Goal: Task Accomplishment & Management: Manage account settings

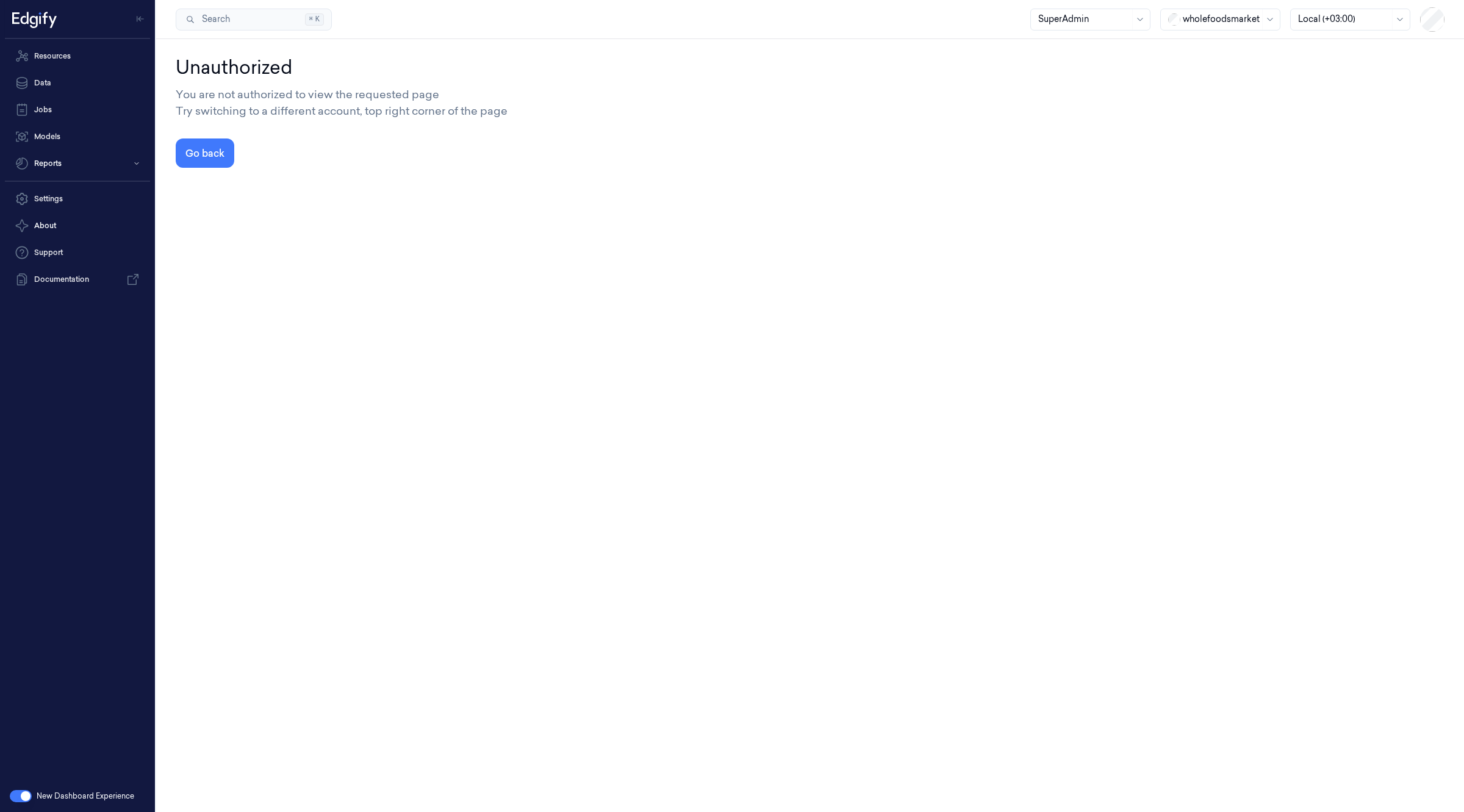
click at [1215, 20] on div at bounding box center [1220, 19] width 77 height 13
click at [1187, 189] on div "H-E-B" at bounding box center [1220, 199] width 114 height 20
click at [50, 64] on link "Resources" at bounding box center [78, 56] width 145 height 25
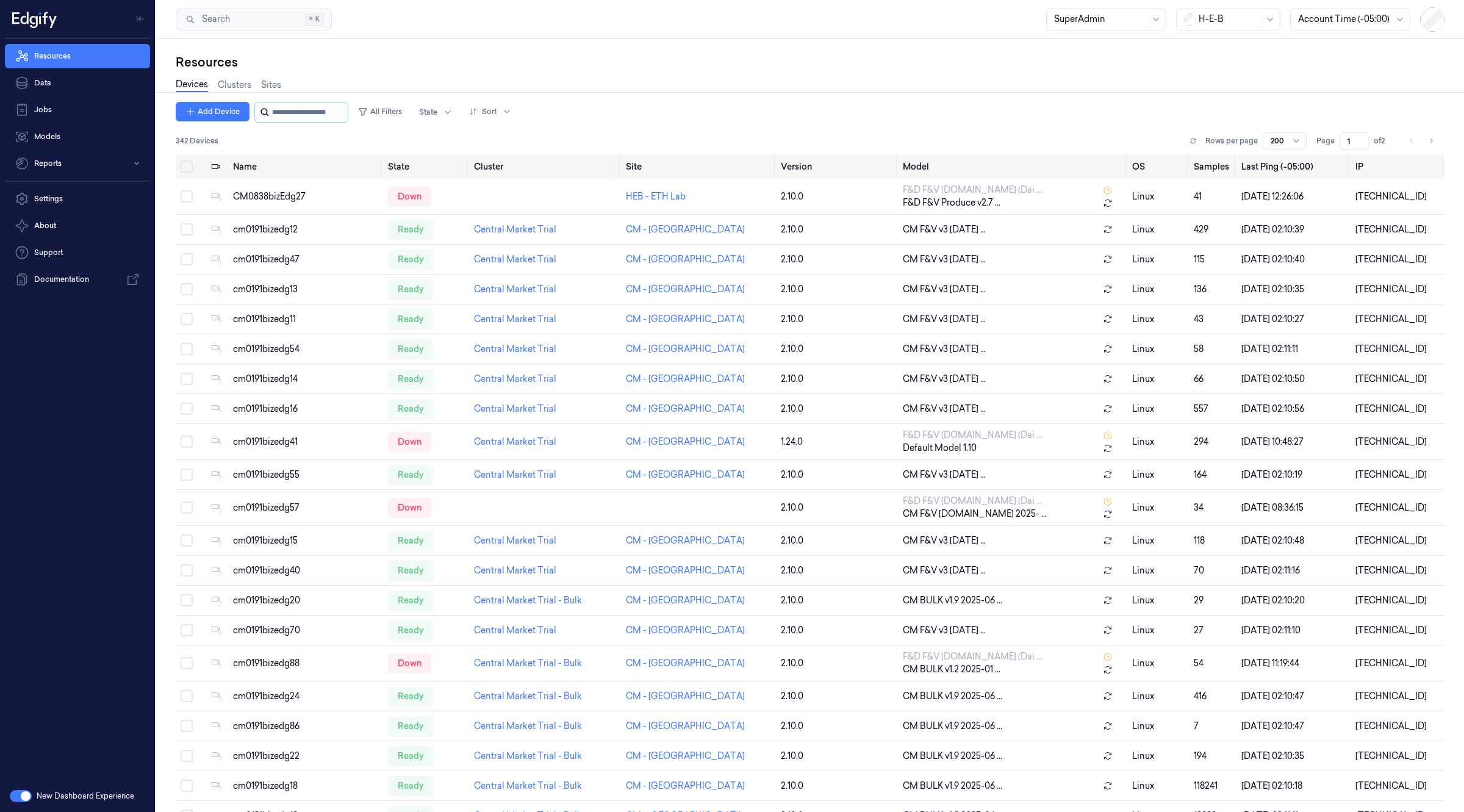
click at [310, 109] on input "string" at bounding box center [309, 112] width 74 height 20
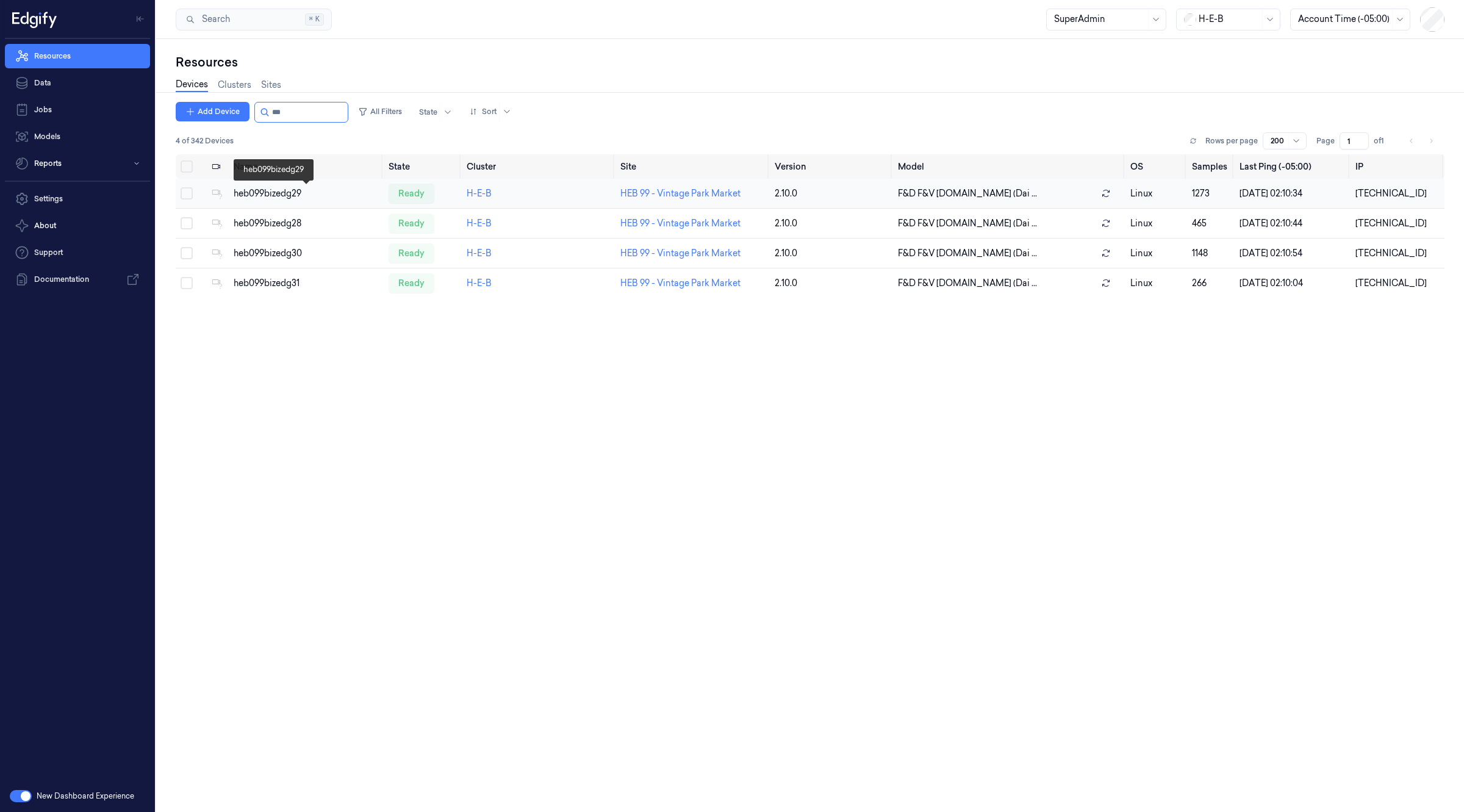
type input "***"
click at [251, 194] on div "heb099bizedg29" at bounding box center [307, 193] width 145 height 13
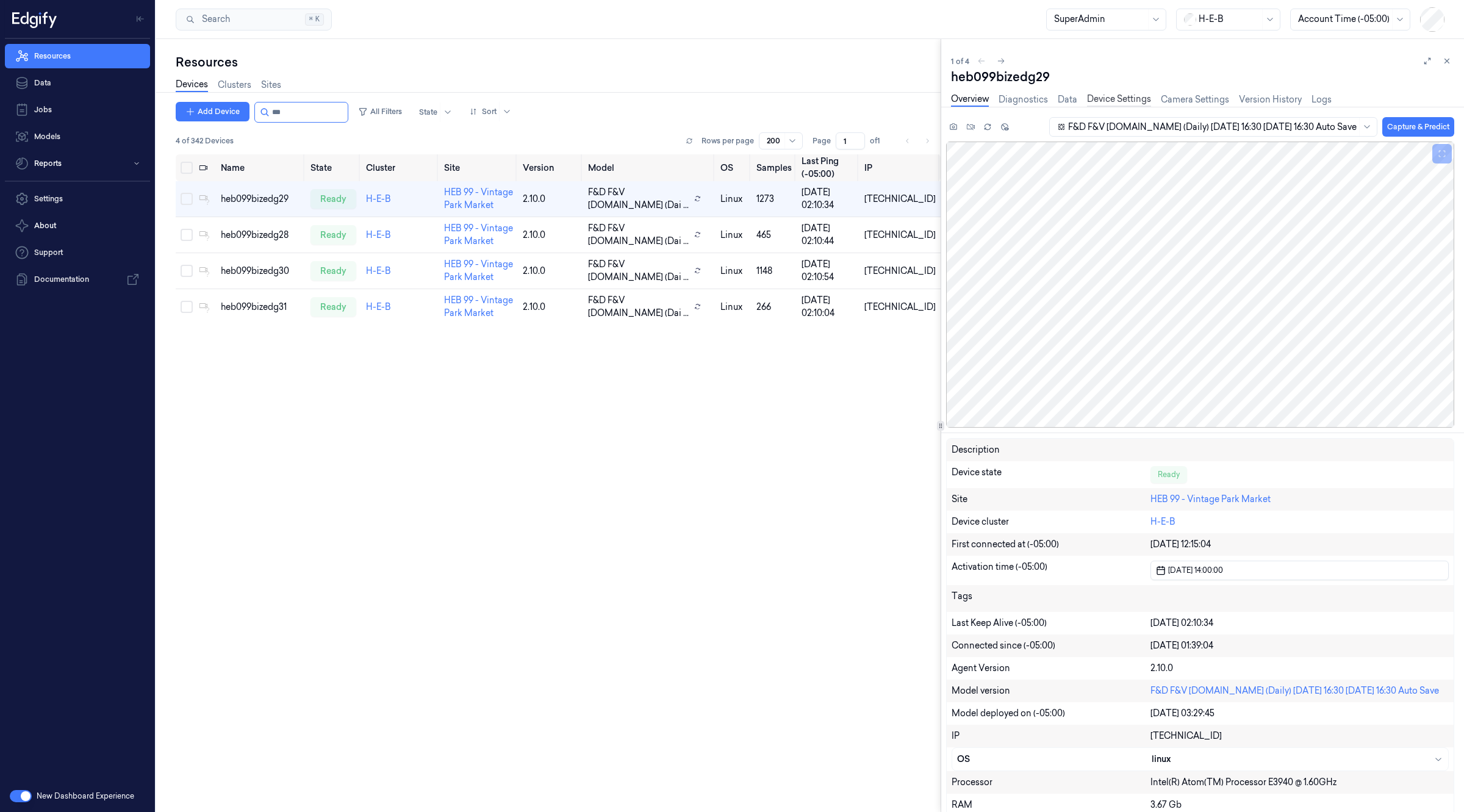
click at [1102, 102] on link "Device Settings" at bounding box center [1119, 100] width 64 height 14
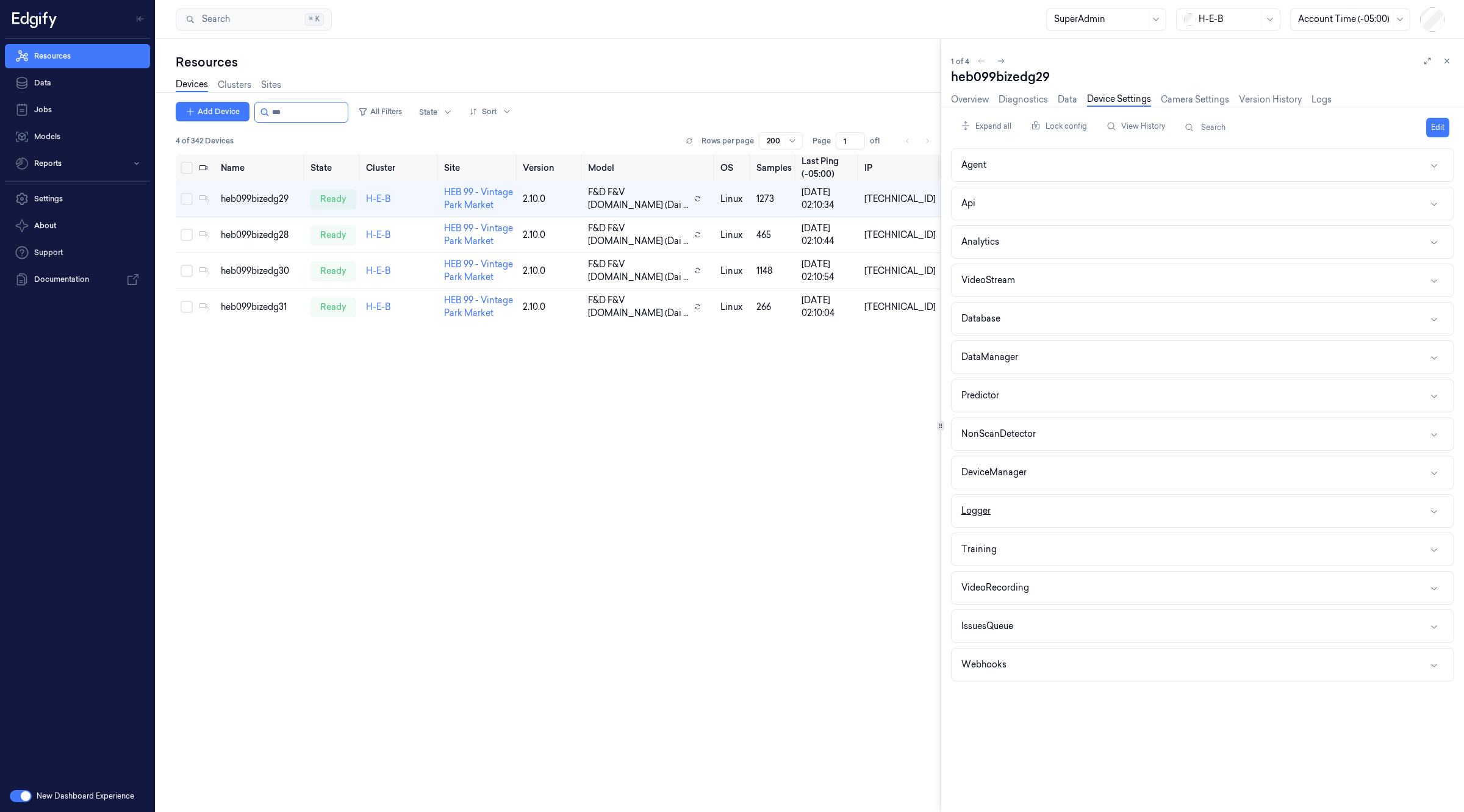
click at [982, 511] on div "Logger" at bounding box center [975, 510] width 29 height 13
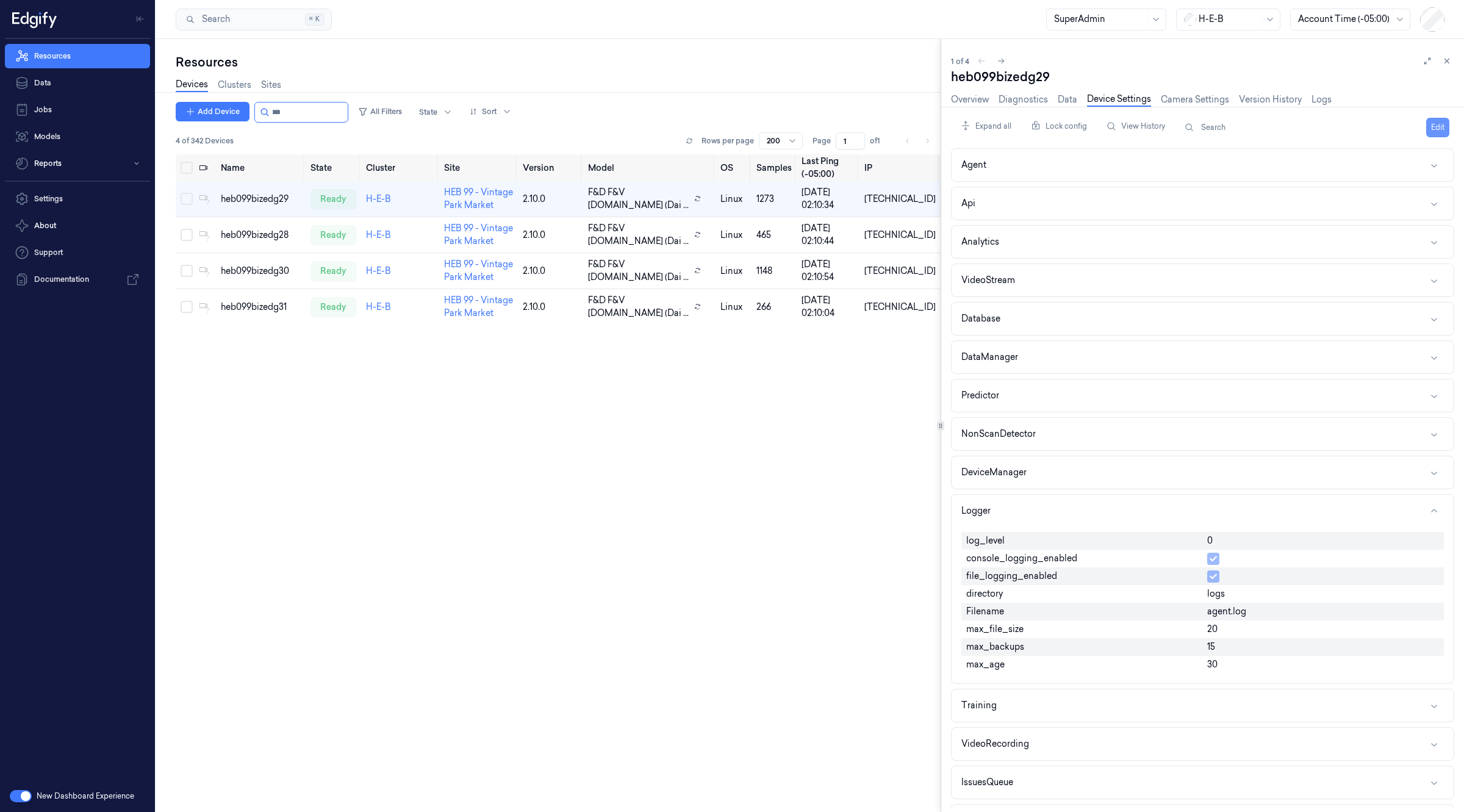
click at [1434, 134] on button "Edit" at bounding box center [1437, 127] width 23 height 20
click at [1239, 538] on input "0" at bounding box center [1323, 541] width 232 height 15
type input "1"
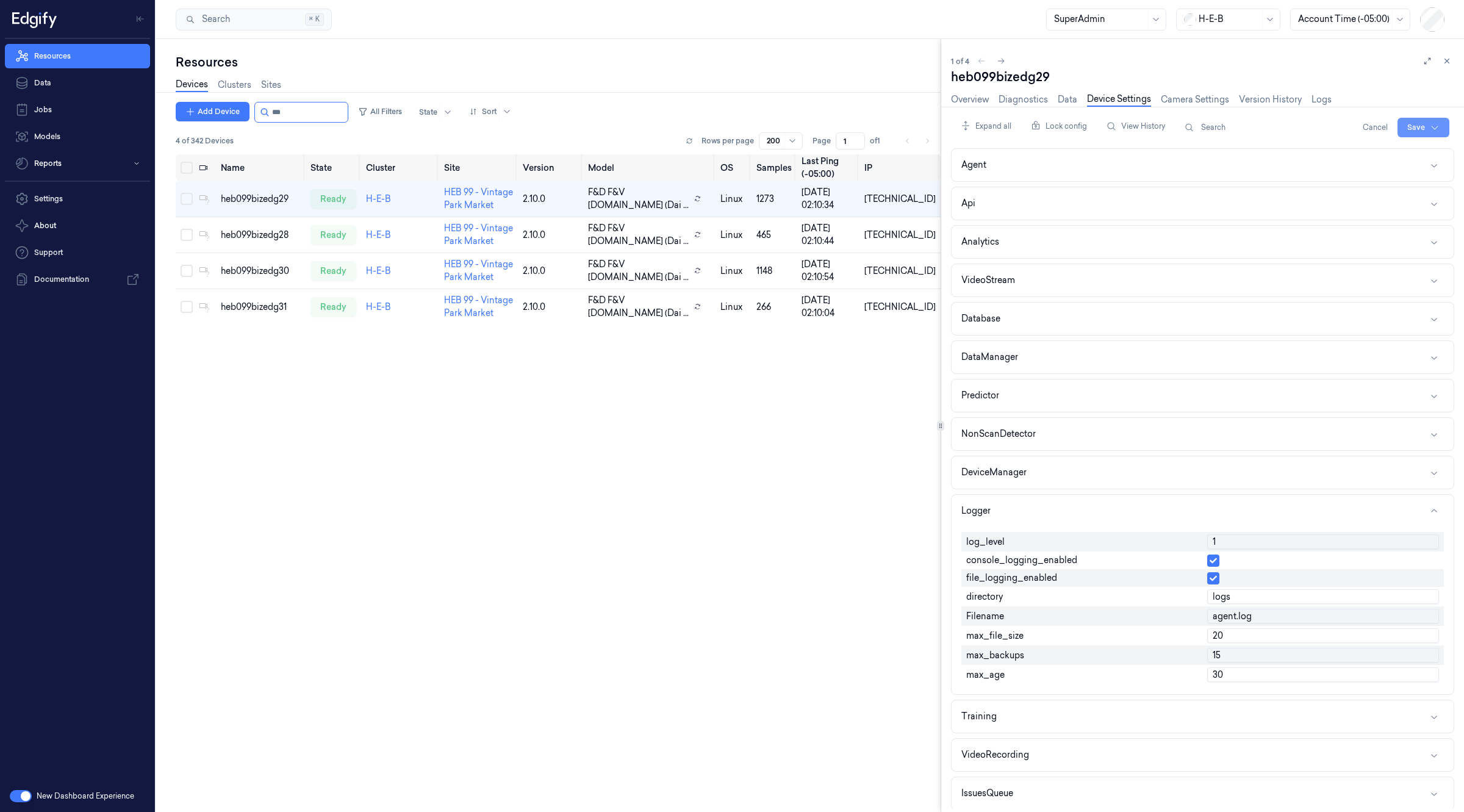
click at [1412, 126] on html "Resources Data Jobs Models Reports Settings About Support Documentation New Das…" at bounding box center [732, 406] width 1464 height 812
click at [1374, 171] on div "Save to multiple devices" at bounding box center [1390, 173] width 107 height 20
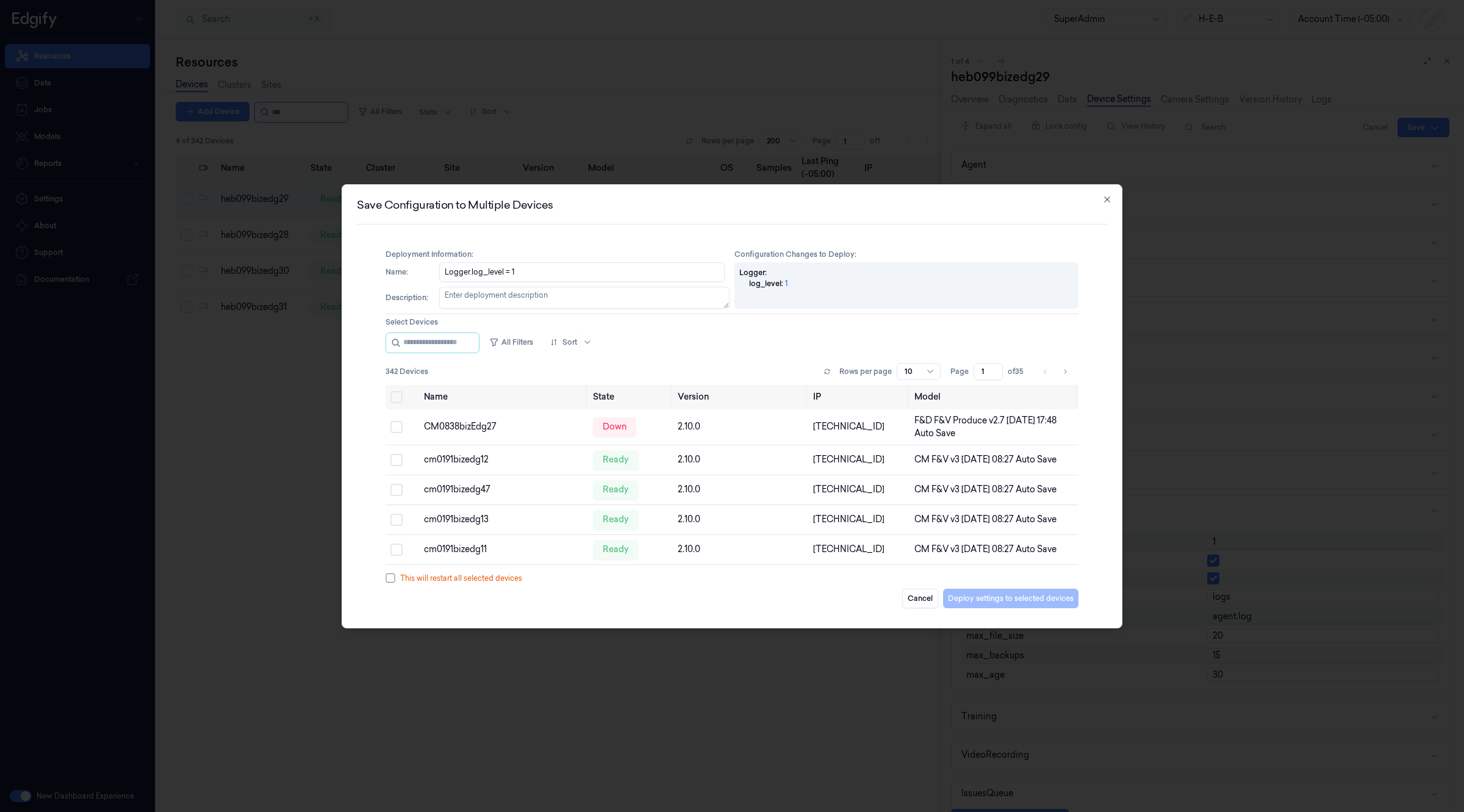
click at [531, 296] on textarea "Description :" at bounding box center [584, 298] width 291 height 22
type textarea "."
click at [434, 345] on input "string" at bounding box center [440, 343] width 74 height 20
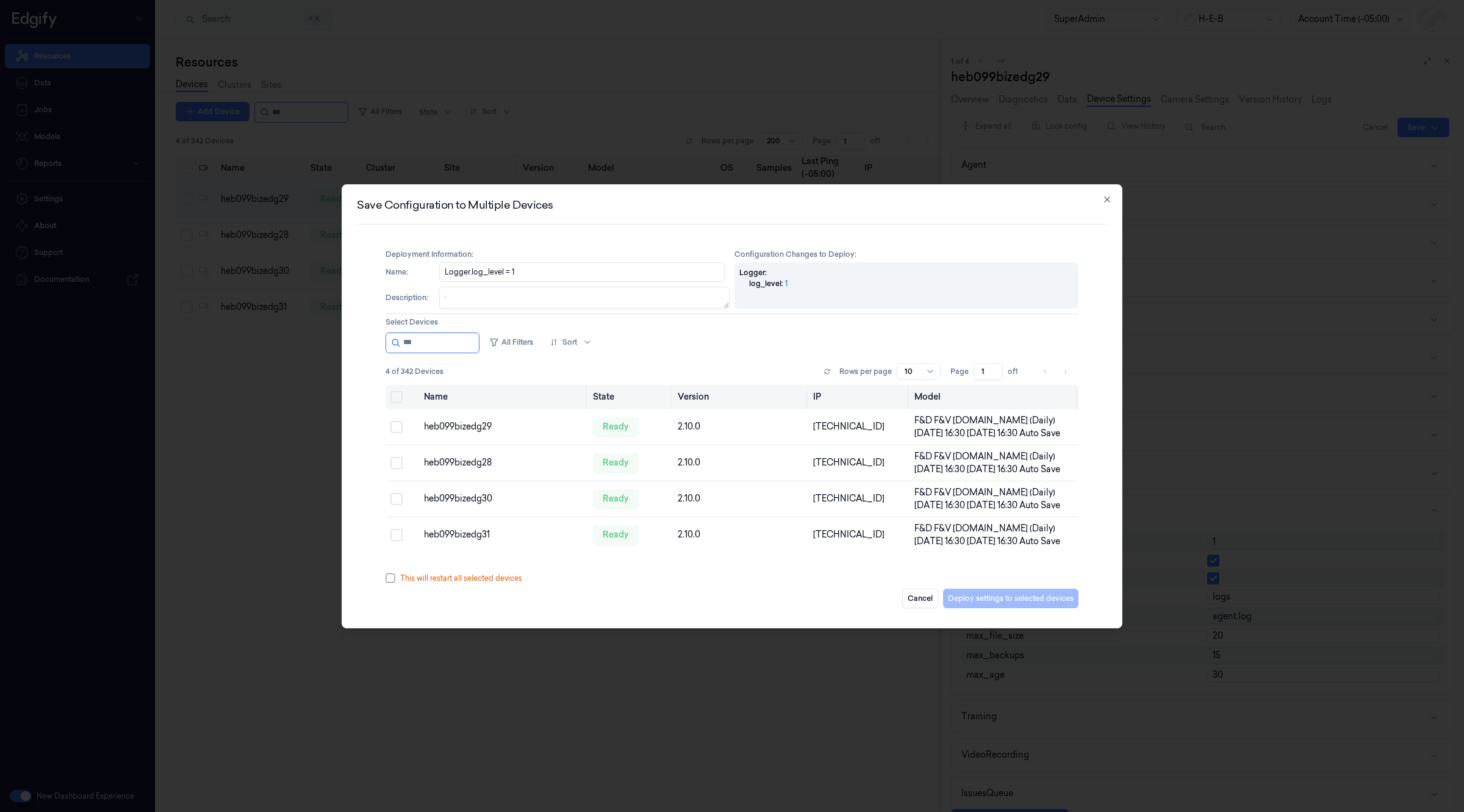
type input "***"
click at [398, 399] on button "Select all" at bounding box center [396, 397] width 12 height 12
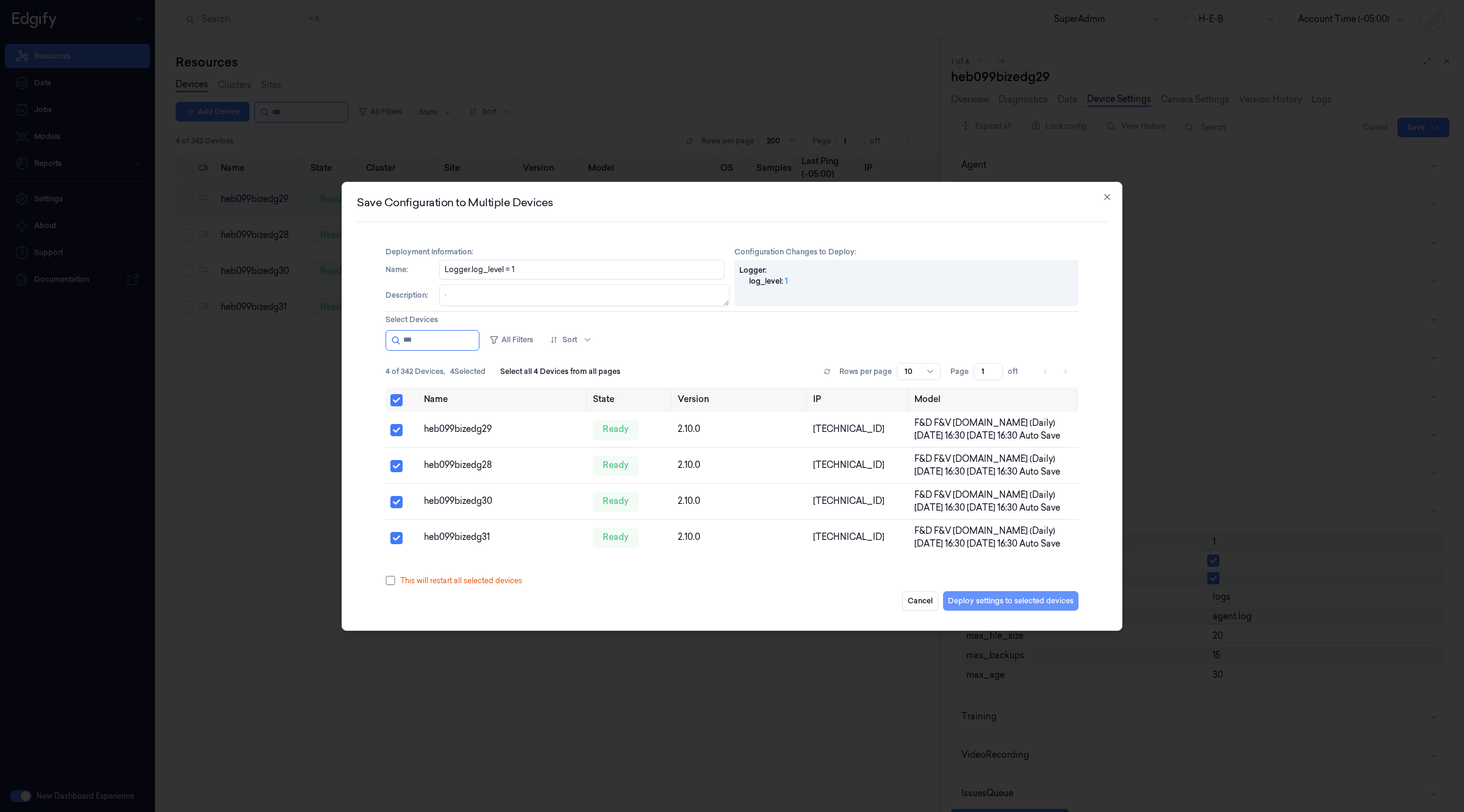
click at [987, 601] on button "Deploy settings to selected devices" at bounding box center [1010, 601] width 135 height 20
click at [391, 429] on button "Select row" at bounding box center [396, 430] width 12 height 12
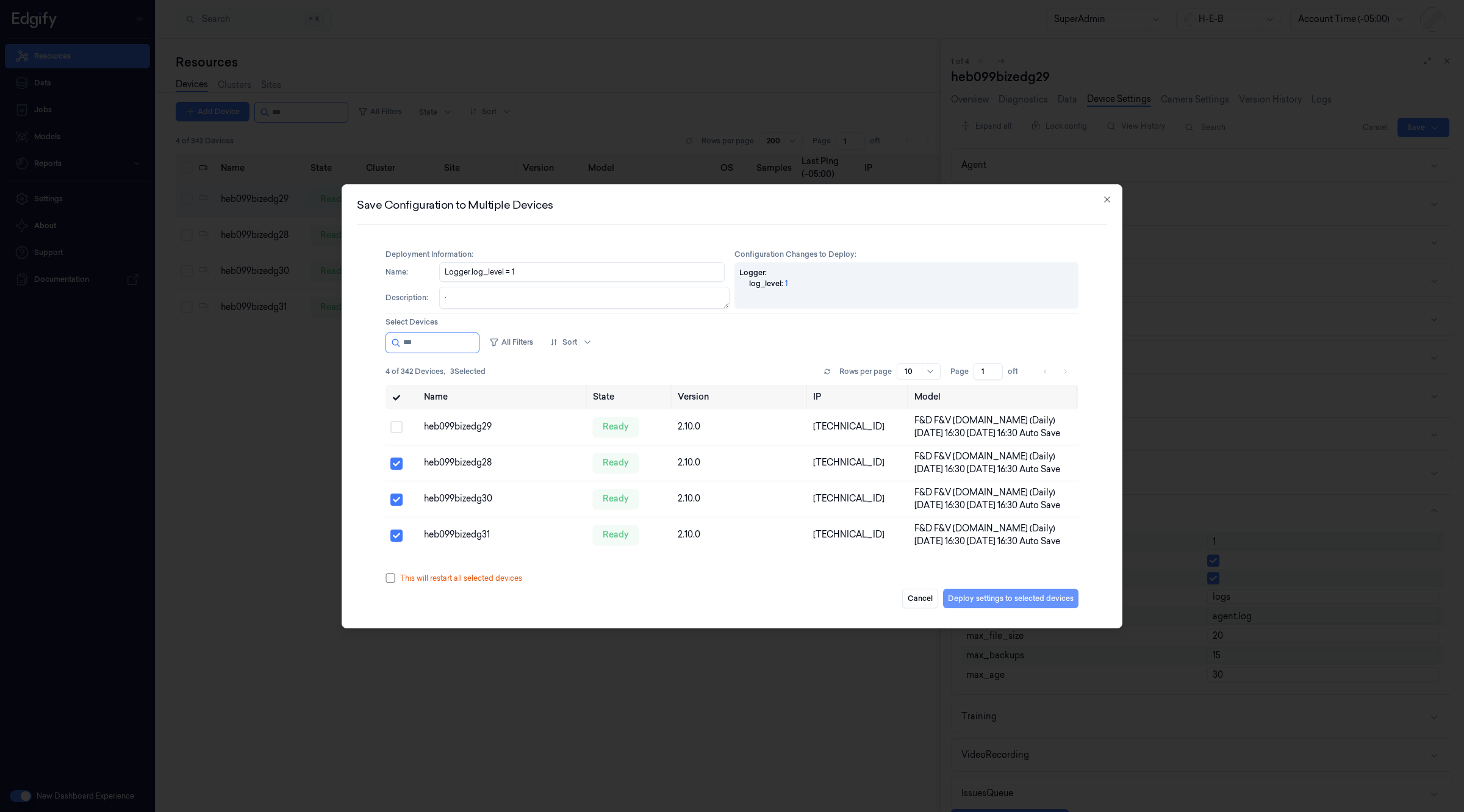
click at [988, 604] on button "Deploy settings to selected devices" at bounding box center [1010, 598] width 135 height 20
click at [396, 429] on button "Select row" at bounding box center [396, 427] width 12 height 12
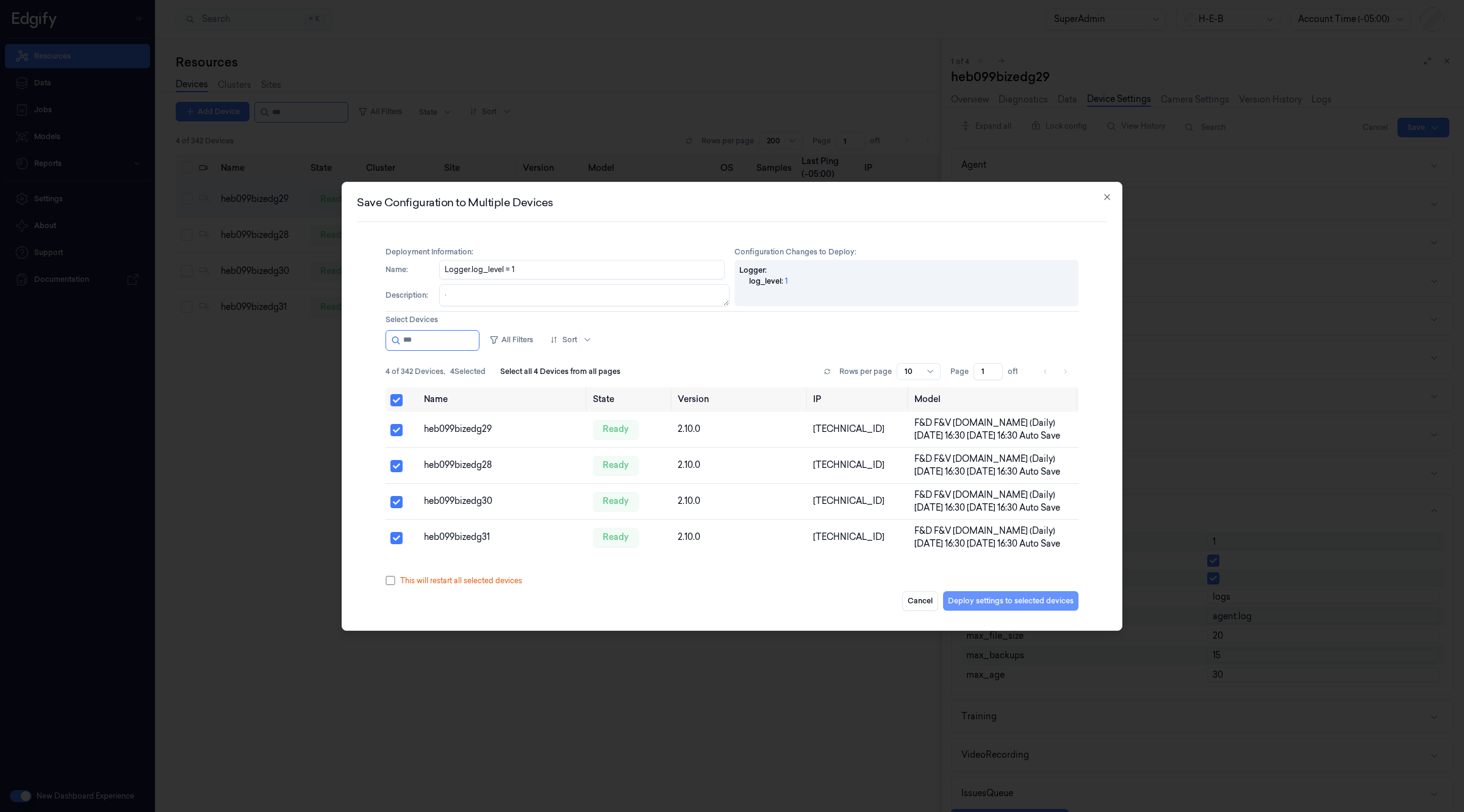
click at [1050, 601] on button "Deploy settings to selected devices" at bounding box center [1010, 601] width 135 height 20
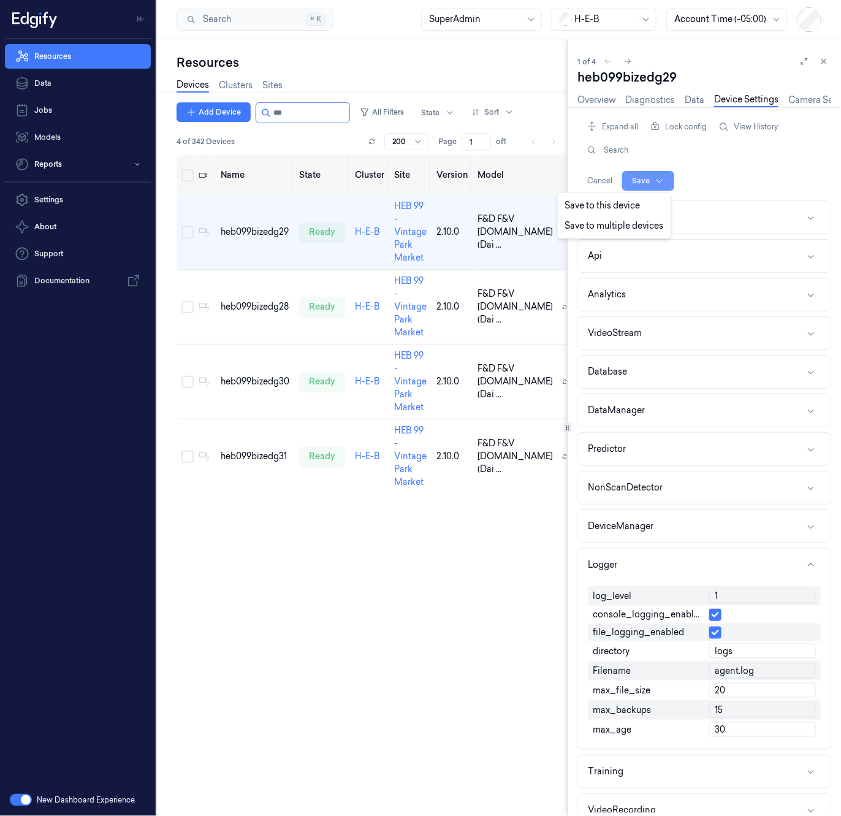
click at [639, 181] on html "Resources Data Jobs Models Reports Settings About Support Documentation New Das…" at bounding box center [420, 408] width 841 height 816
click at [619, 224] on div "Save to multiple devices" at bounding box center [614, 226] width 108 height 20
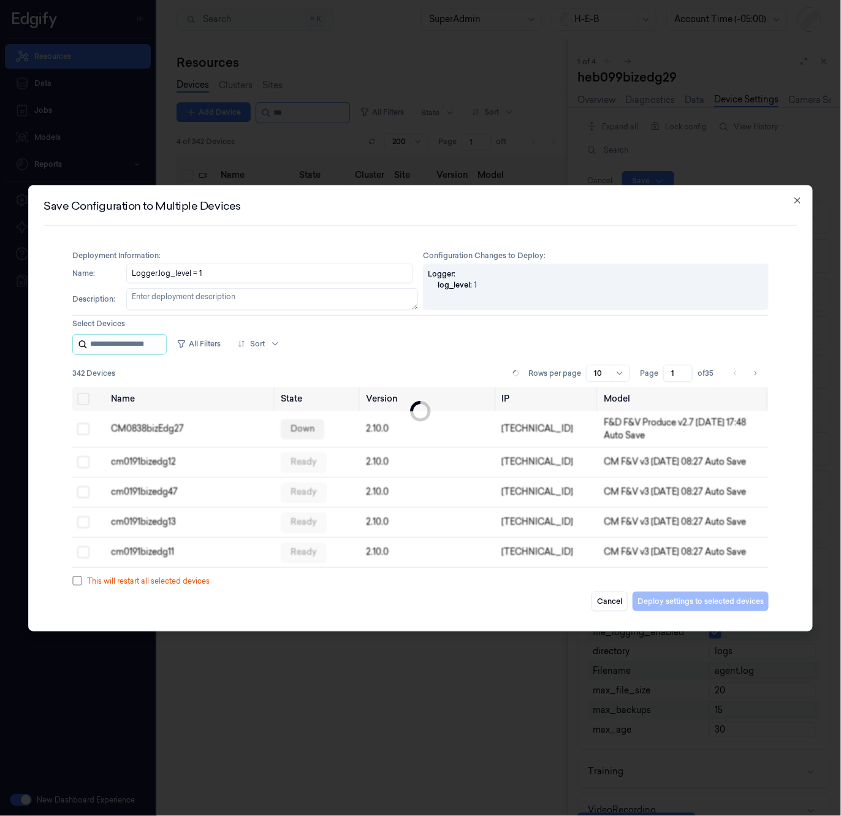
click at [149, 340] on input "string" at bounding box center [127, 345] width 74 height 20
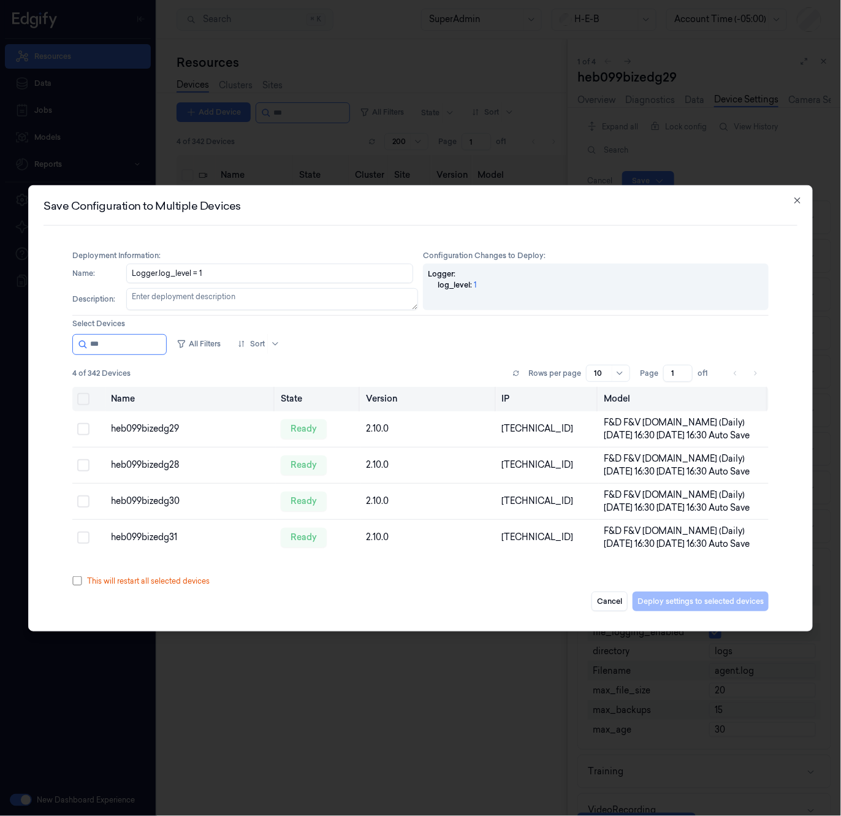
type input "***"
click at [78, 398] on button "Select all" at bounding box center [83, 399] width 12 height 12
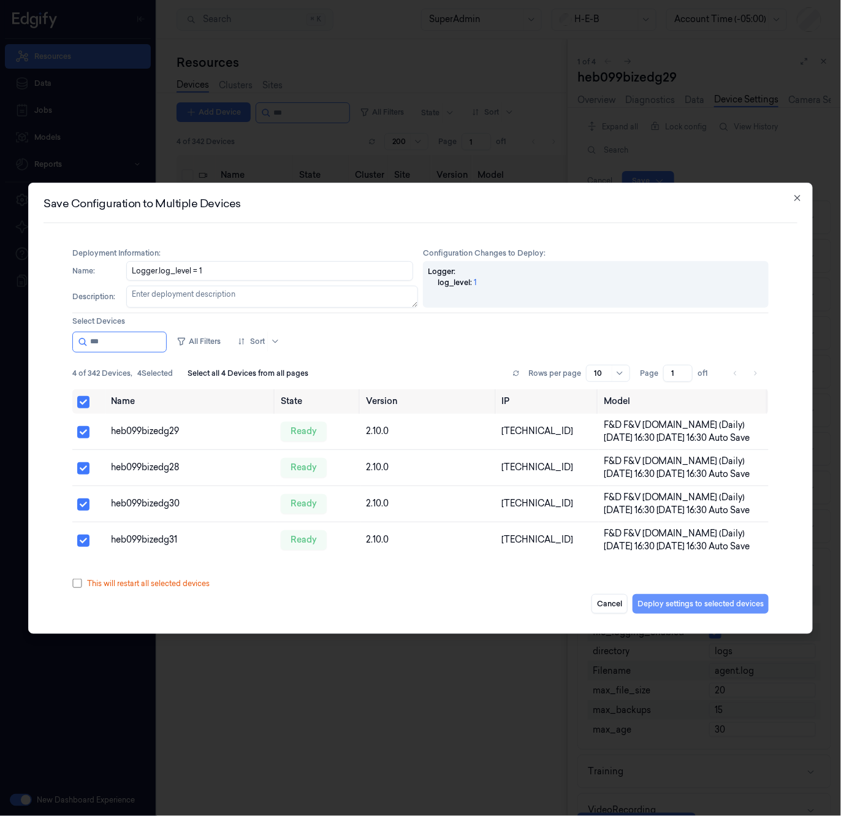
click at [739, 599] on button "Deploy settings to selected devices" at bounding box center [700, 604] width 136 height 20
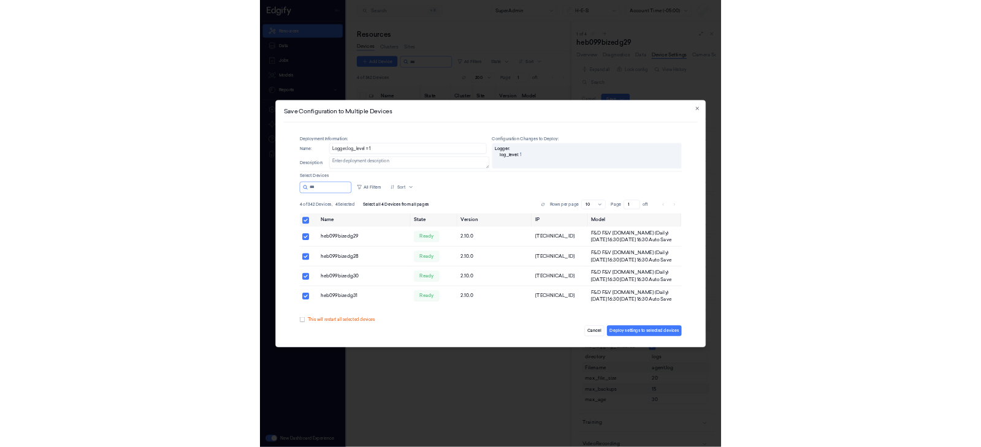
scroll to position [0, 1]
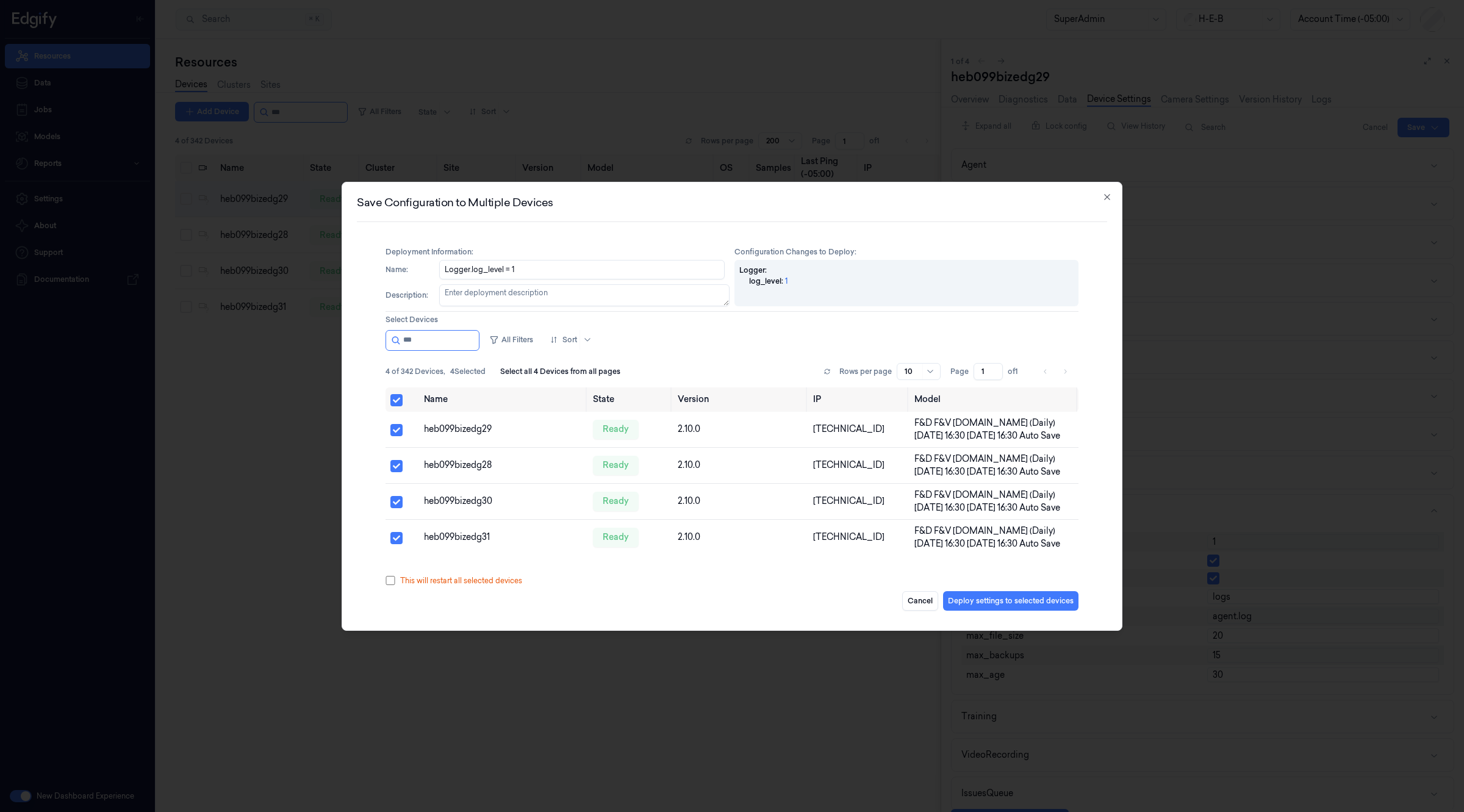
click at [1113, 192] on div "Save Configuration to Multiple Devices Deployment Information : Configuration C…" at bounding box center [732, 406] width 780 height 449
click at [1104, 196] on icon "button" at bounding box center [1107, 197] width 10 height 10
